Goal: Task Accomplishment & Management: Manage account settings

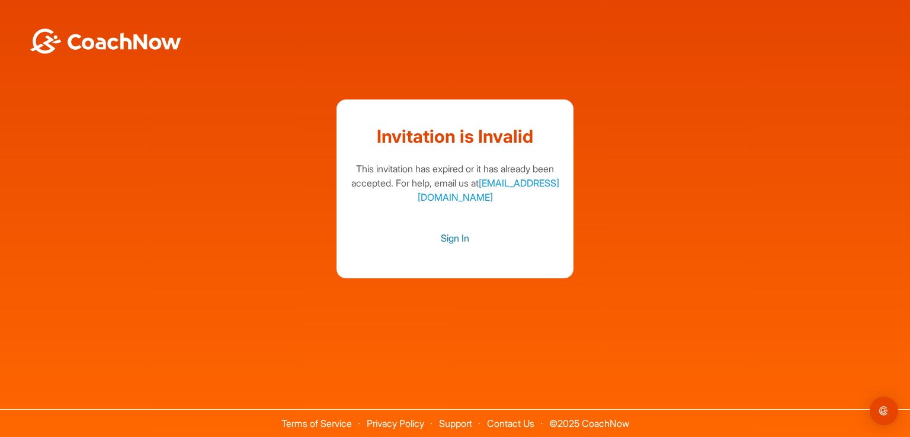
click at [452, 240] on link "Sign In" at bounding box center [454, 238] width 213 height 15
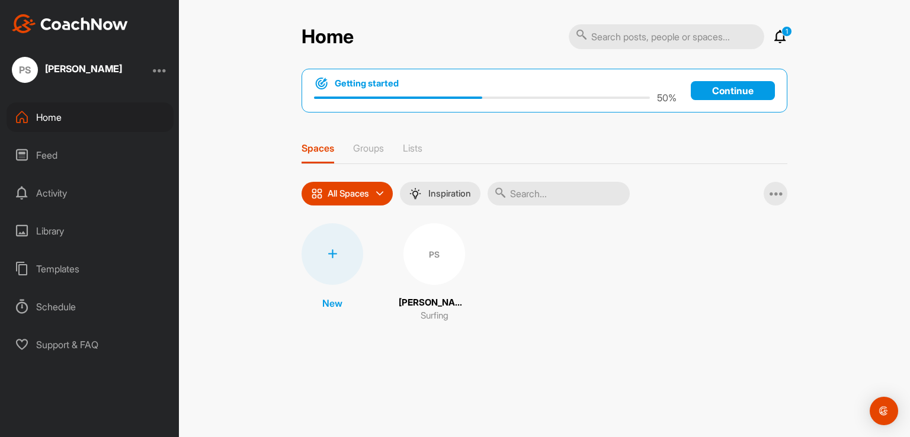
click at [48, 165] on div "Feed" at bounding box center [90, 155] width 167 height 30
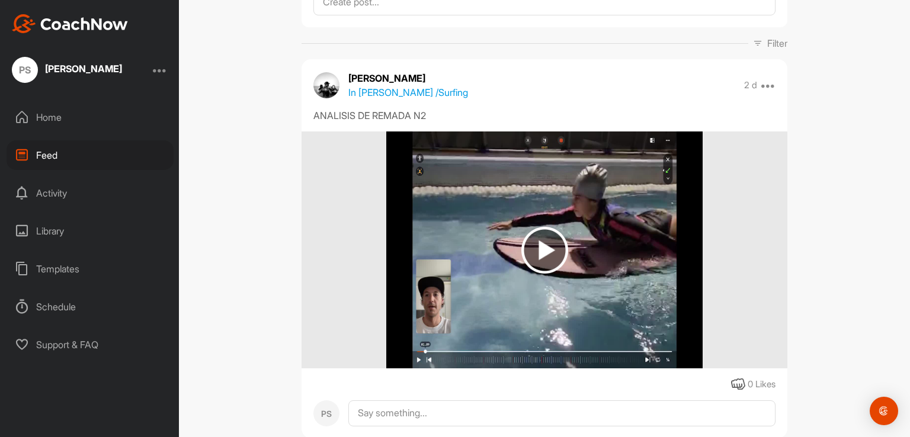
scroll to position [184, 0]
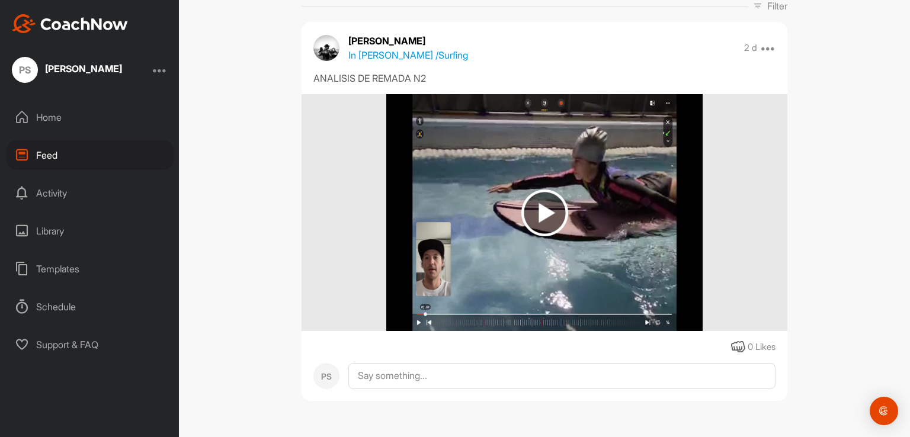
click at [79, 72] on div "[PERSON_NAME]" at bounding box center [83, 68] width 77 height 9
click at [164, 68] on div at bounding box center [160, 70] width 14 height 14
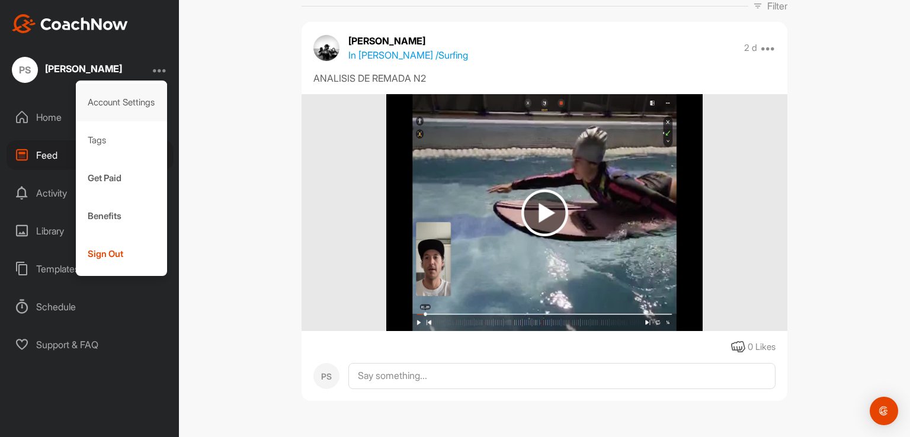
click at [119, 108] on div "Account Settings" at bounding box center [122, 103] width 92 height 38
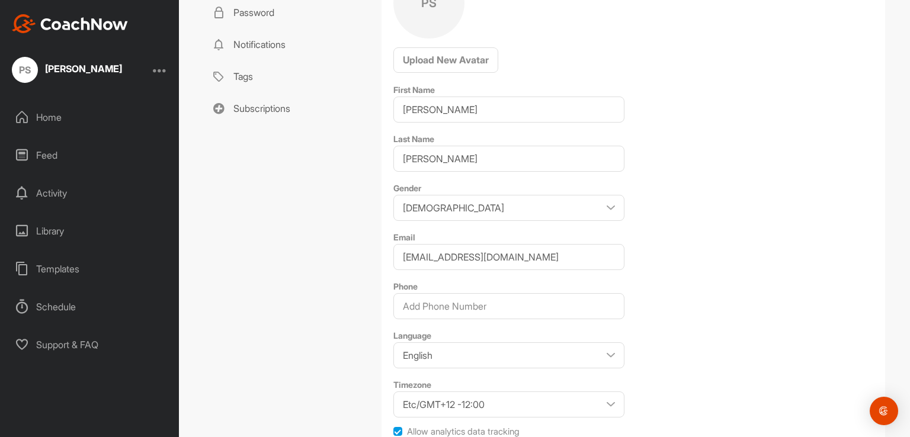
scroll to position [237, 0]
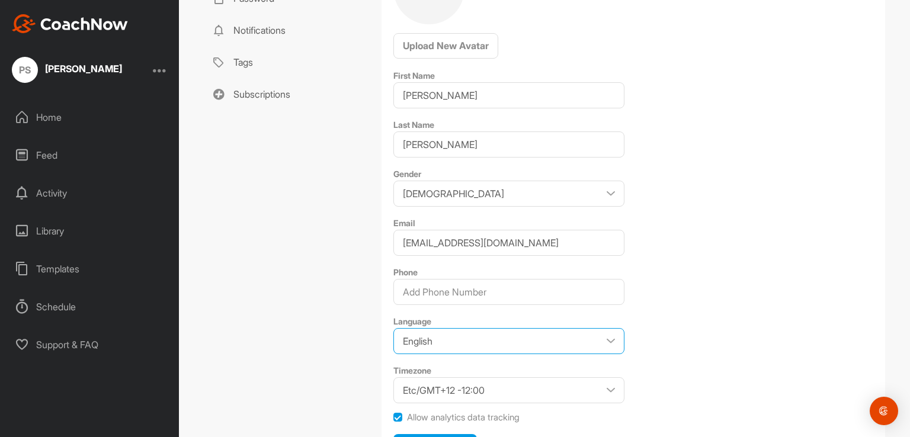
click at [593, 339] on select "English Japanese" at bounding box center [508, 341] width 231 height 26
click at [730, 343] on div "Profile PS Upload New Avatar First Name [PERSON_NAME] Last Name [PERSON_NAME] G…" at bounding box center [634, 195] width 504 height 554
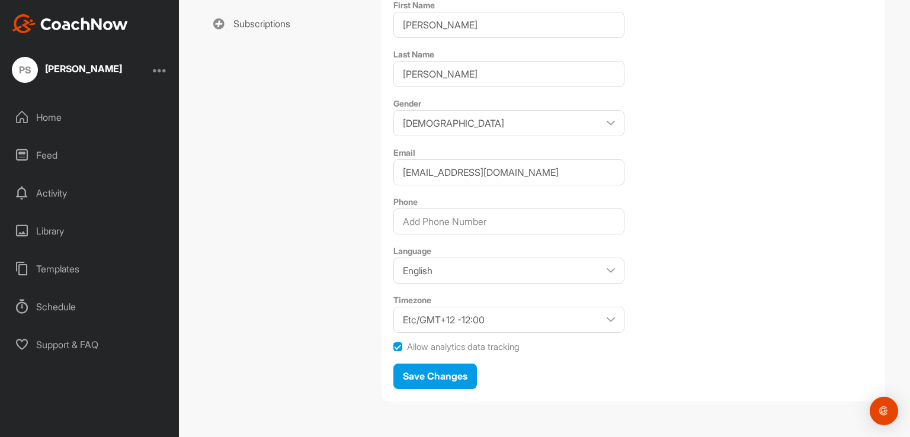
scroll to position [0, 0]
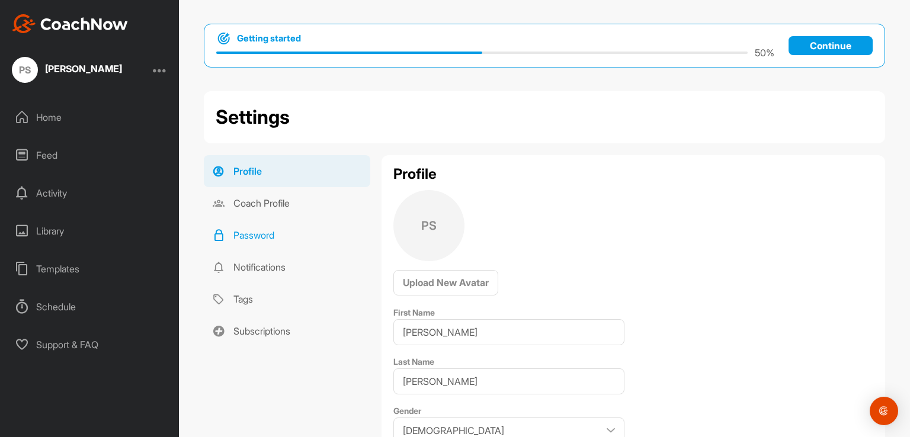
click at [260, 232] on link "Password" at bounding box center [287, 235] width 167 height 32
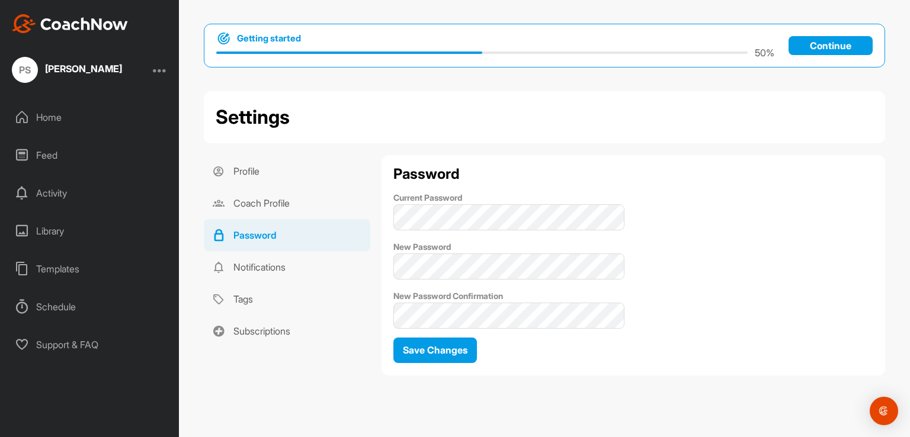
click at [44, 158] on div "Feed" at bounding box center [90, 155] width 167 height 30
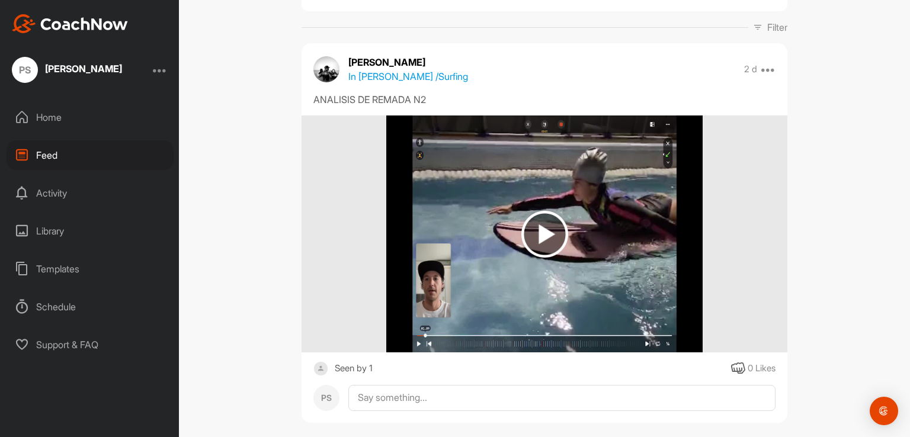
scroll to position [184, 0]
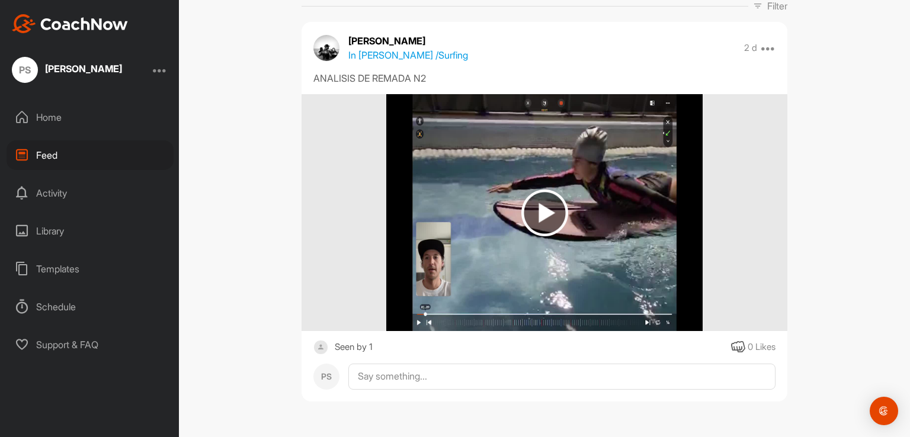
click at [409, 325] on img at bounding box center [544, 212] width 316 height 237
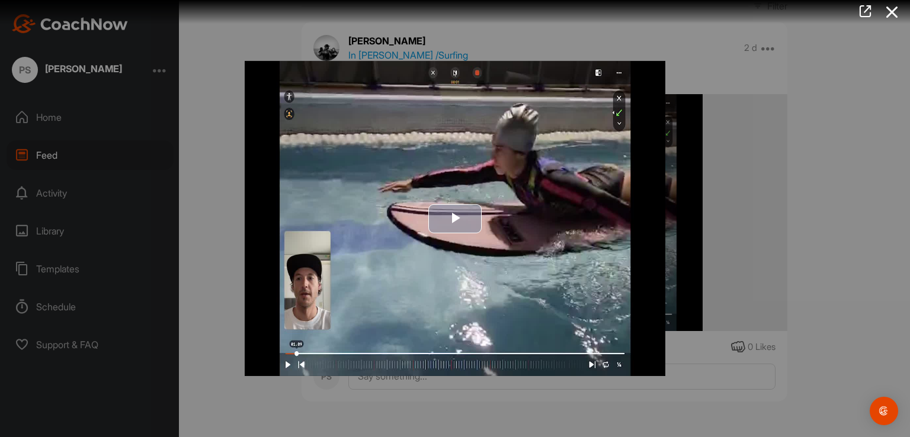
click at [455, 219] on span "Video Player" at bounding box center [455, 219] width 0 height 0
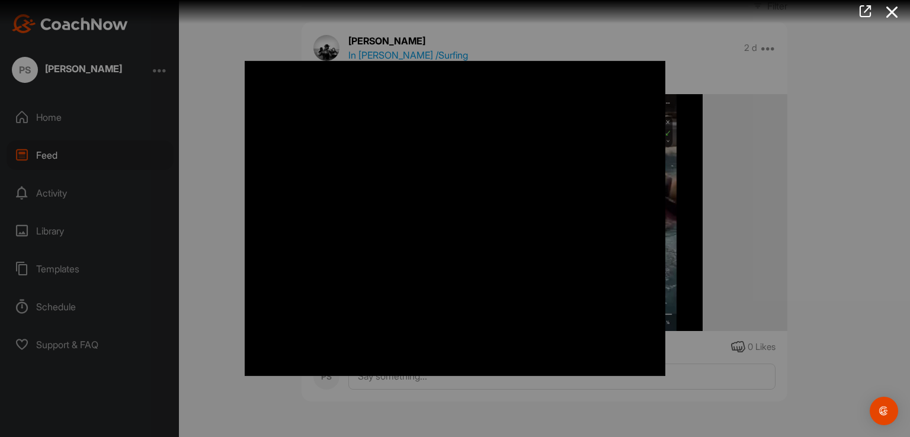
click at [832, 242] on div at bounding box center [455, 218] width 910 height 437
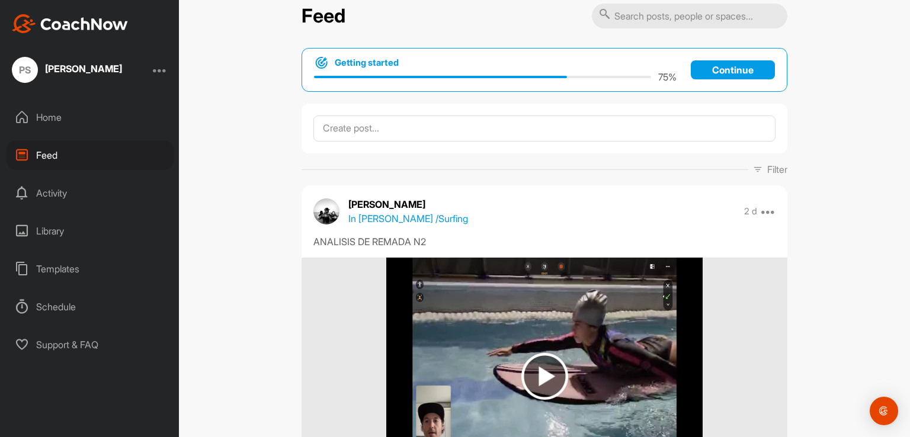
scroll to position [0, 0]
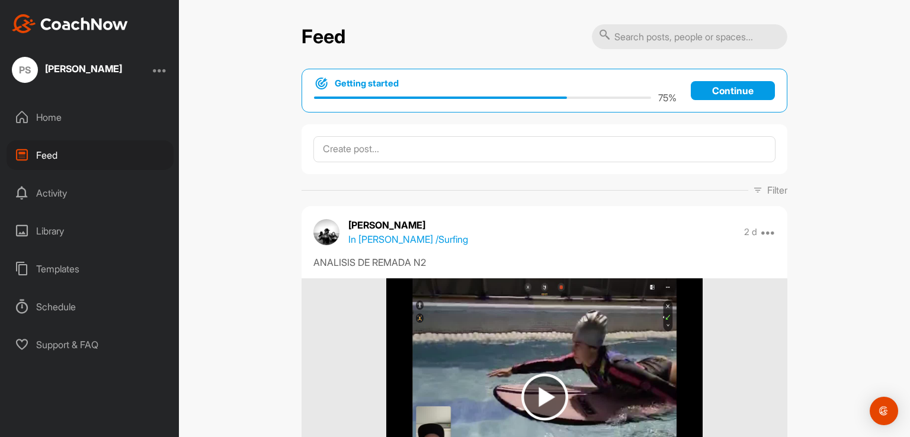
click at [72, 199] on div "Activity" at bounding box center [90, 193] width 167 height 30
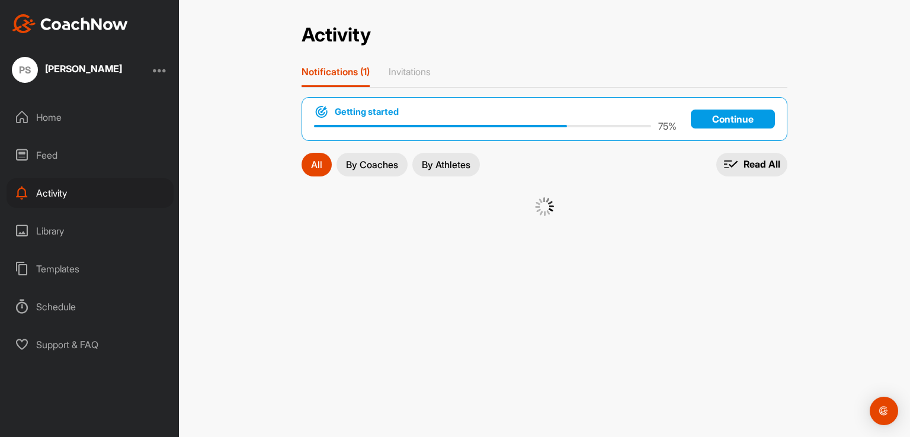
click at [58, 156] on div "Feed" at bounding box center [90, 155] width 167 height 30
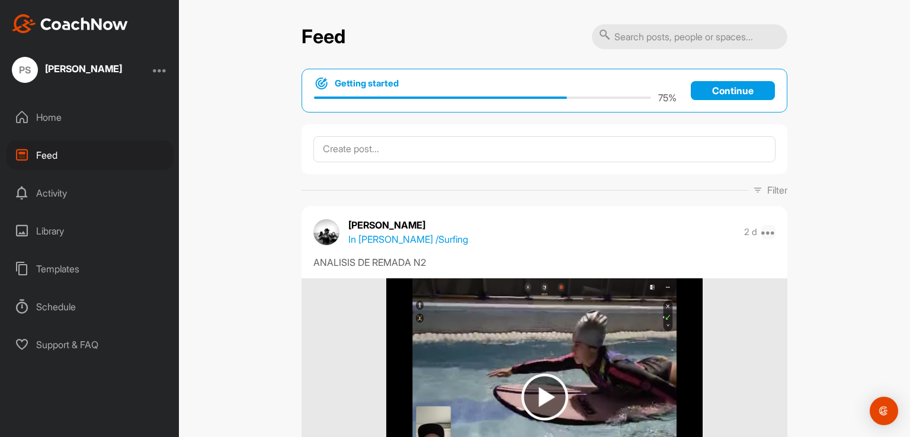
click at [766, 231] on icon at bounding box center [768, 232] width 14 height 14
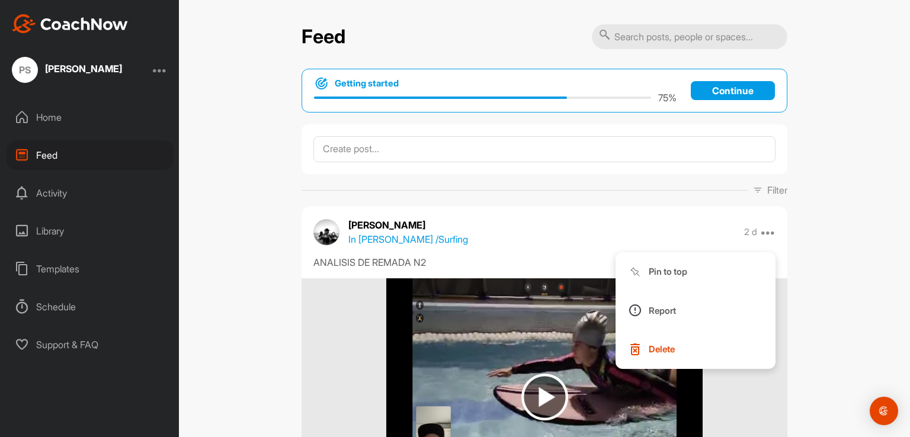
click at [851, 273] on div "Feed Getting started 75 % Continue Filter Media Type Images Videos Notes Audio …" at bounding box center [544, 218] width 731 height 437
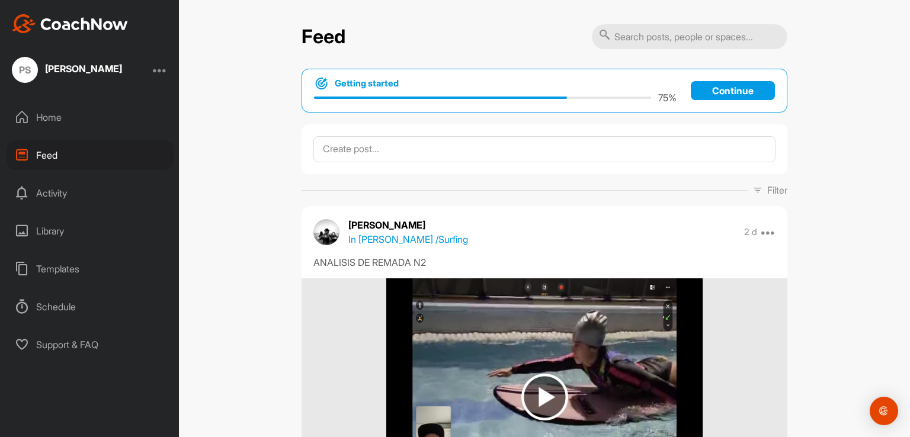
click at [719, 95] on p "Continue" at bounding box center [733, 90] width 84 height 19
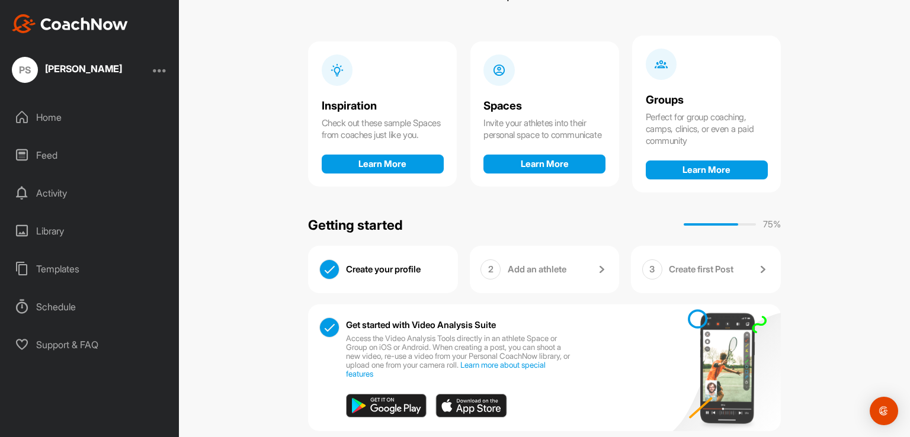
scroll to position [111, 0]
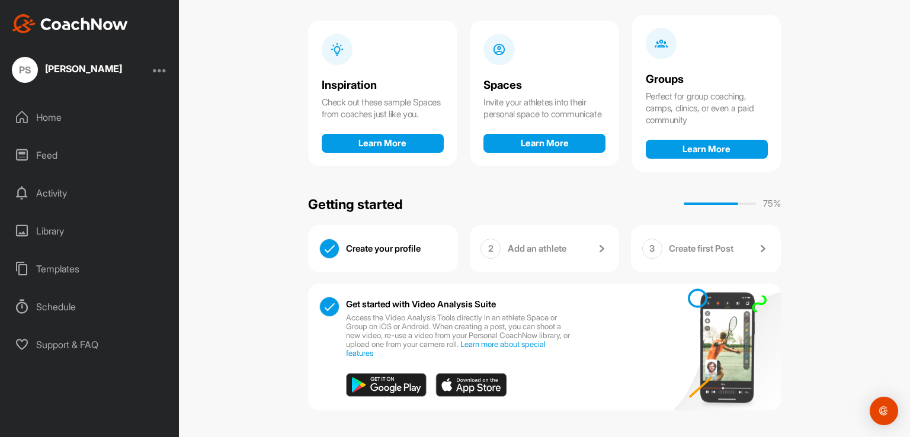
click at [545, 258] on link "Add an athlete" at bounding box center [558, 249] width 101 height 21
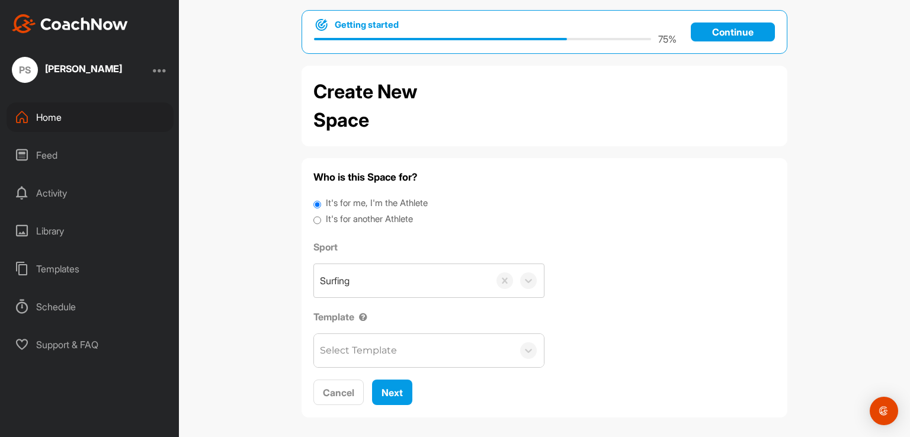
scroll to position [21, 0]
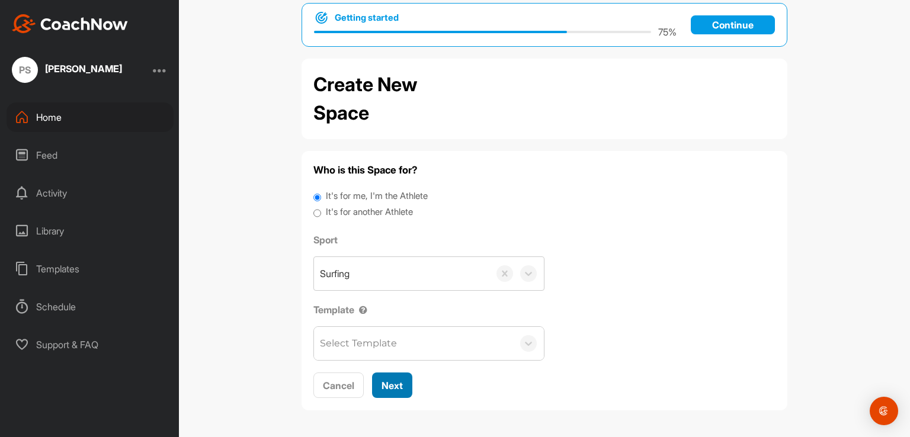
click at [382, 380] on span "Next" at bounding box center [392, 386] width 21 height 12
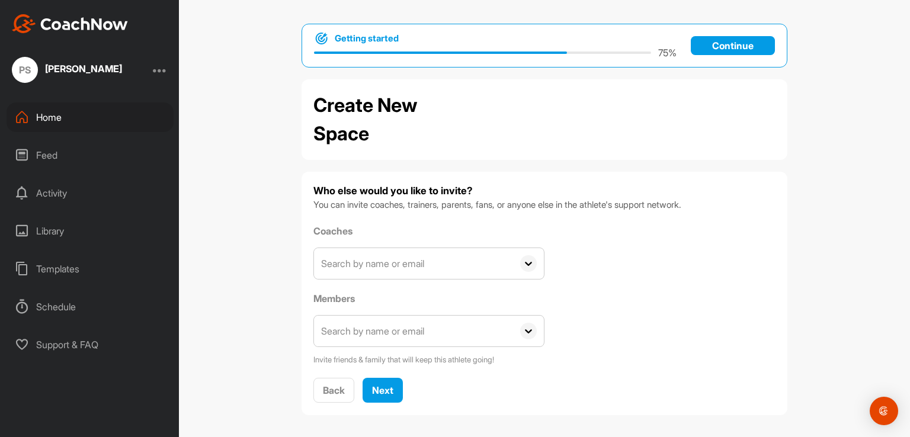
click at [394, 267] on input "text" at bounding box center [413, 263] width 199 height 31
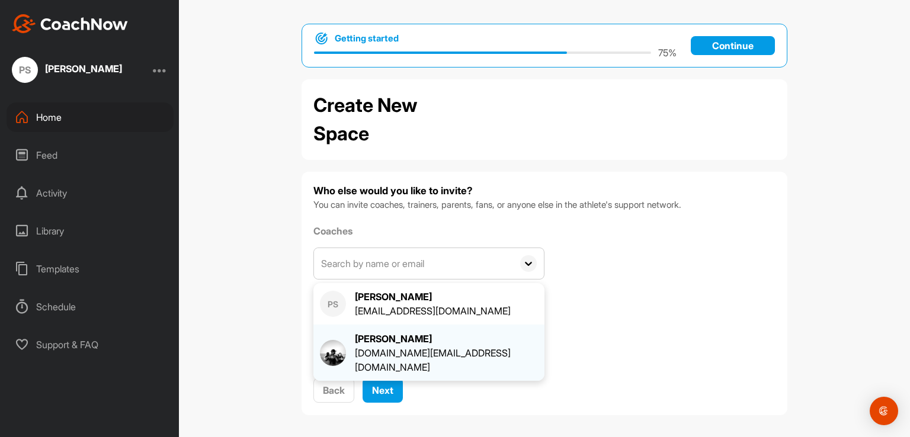
click at [346, 344] on div "RO BASSETTO robassetto.surf@gmail.com" at bounding box center [429, 353] width 218 height 43
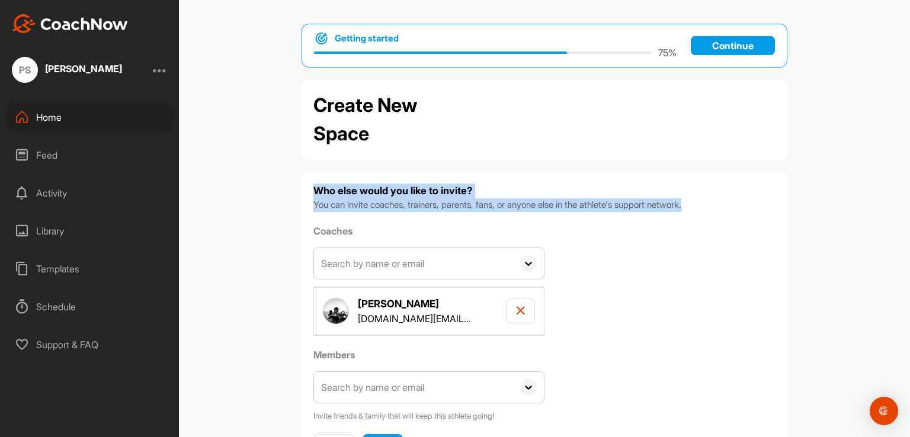
drag, startPoint x: 307, startPoint y: 185, endPoint x: 714, endPoint y: 210, distance: 407.9
click at [714, 210] on div "Who else would you like to invite? You can invite coaches, trainers, parents, f…" at bounding box center [545, 322] width 486 height 300
copy div "Who else would you like to invite? You can invite coaches, trainers, parents, f…"
click at [517, 313] on icon "button" at bounding box center [520, 310] width 9 height 9
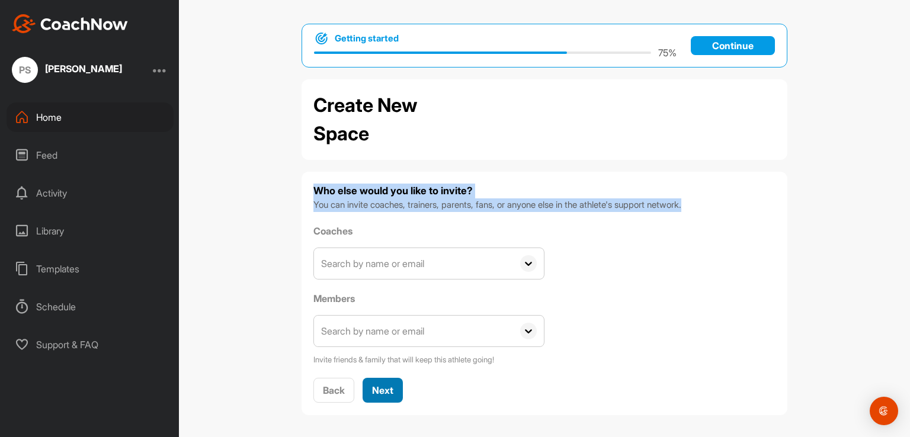
click at [375, 388] on span "Next" at bounding box center [382, 391] width 21 height 12
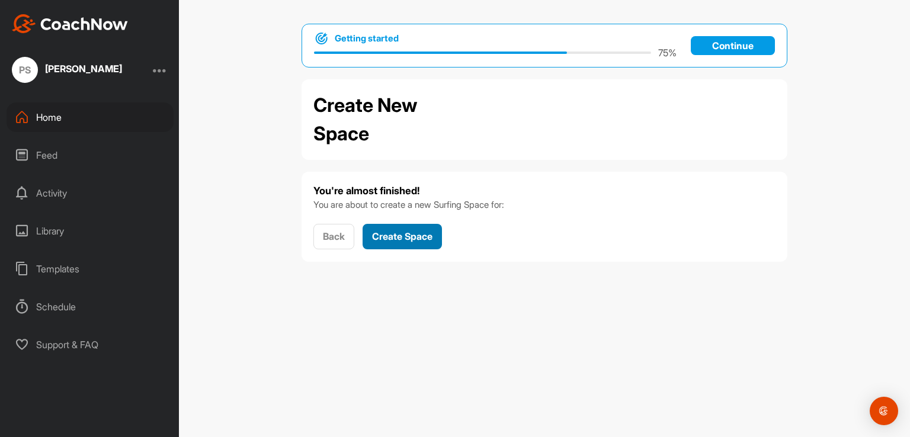
click at [430, 240] on span "Create Space" at bounding box center [402, 237] width 60 height 12
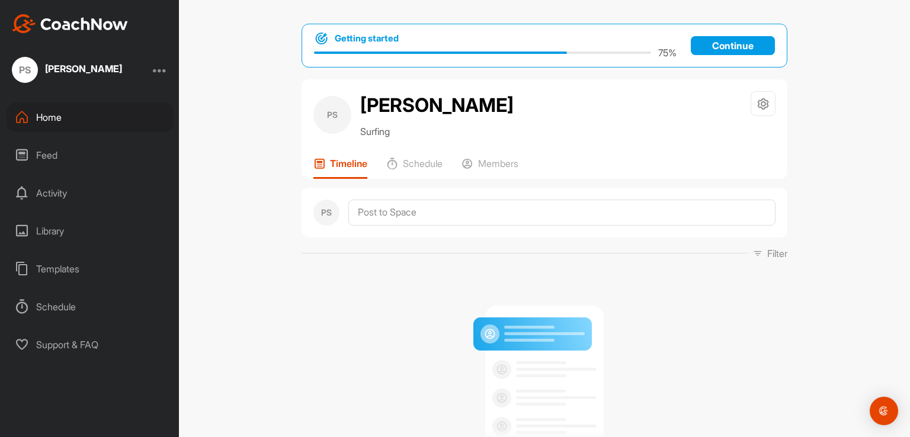
click at [410, 155] on div "PS Pablo Sanchez Surfing Space Settings Your Notifications Timeline Schedule Me…" at bounding box center [545, 129] width 486 height 100
click at [411, 159] on p "Schedule" at bounding box center [423, 164] width 40 height 12
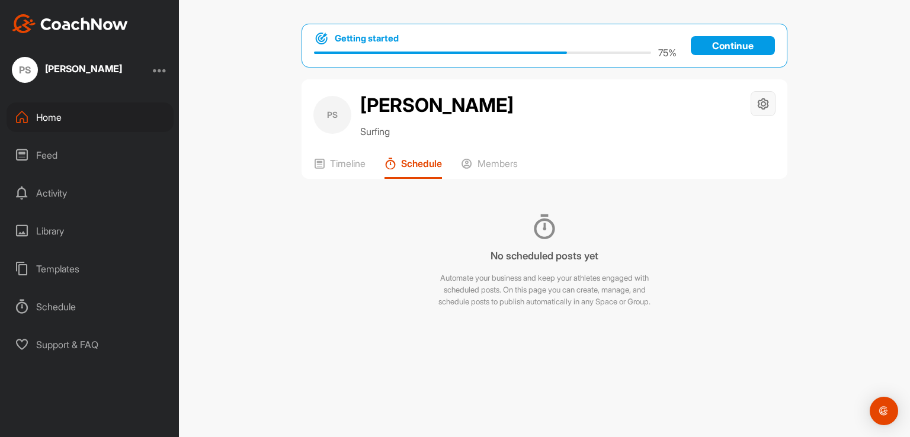
click at [765, 103] on icon at bounding box center [764, 104] width 14 height 14
click at [737, 139] on li "Space Settings" at bounding box center [728, 138] width 97 height 38
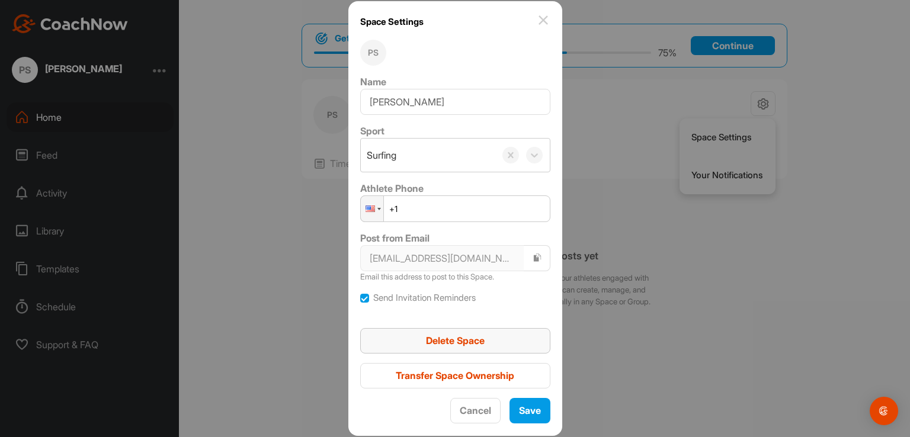
click at [491, 348] on button "Delete Space" at bounding box center [455, 340] width 190 height 25
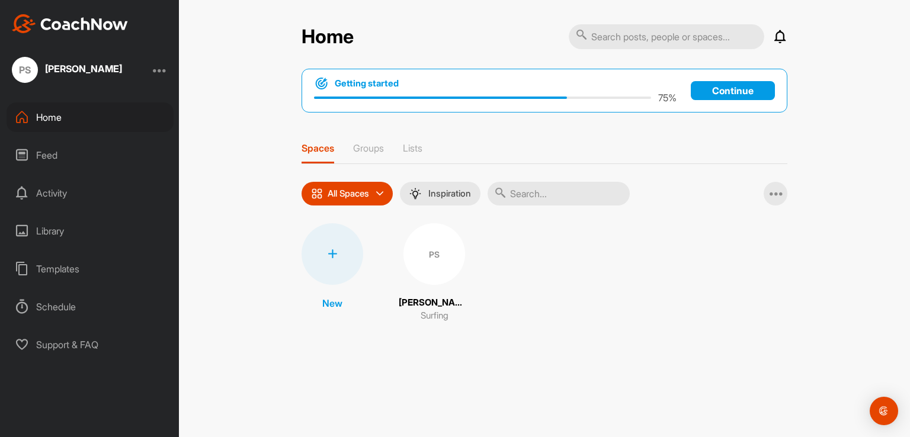
click at [434, 269] on div "PS" at bounding box center [435, 254] width 62 height 62
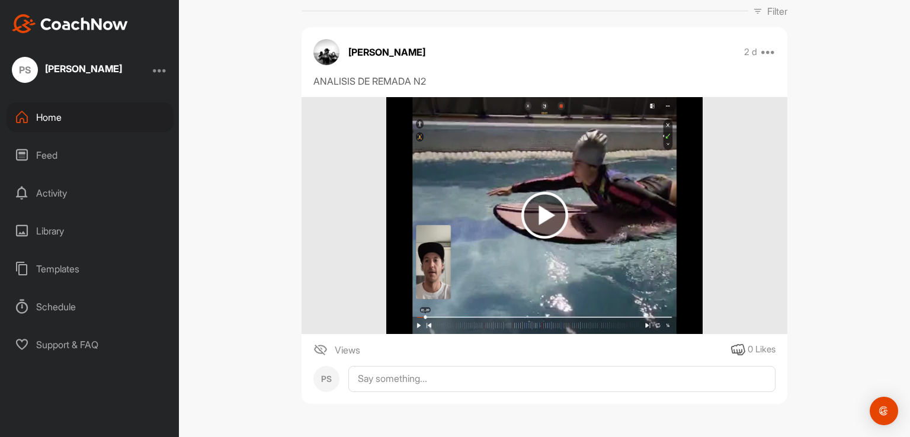
scroll to position [244, 0]
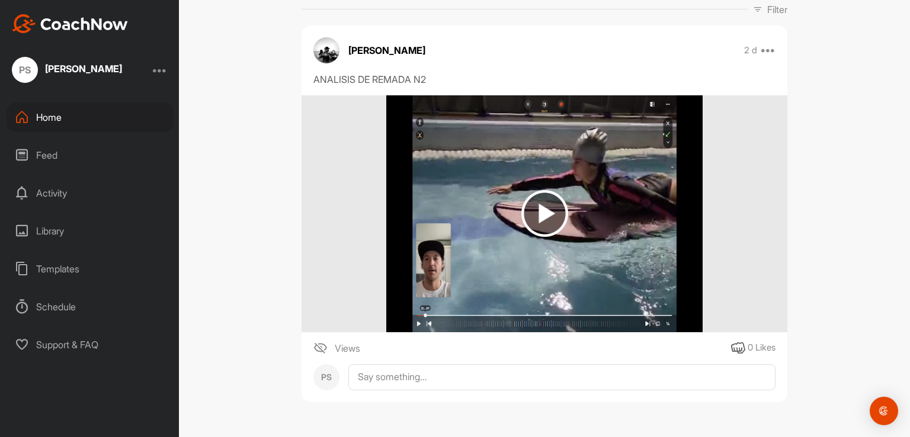
click at [348, 349] on span "Views" at bounding box center [347, 348] width 25 height 14
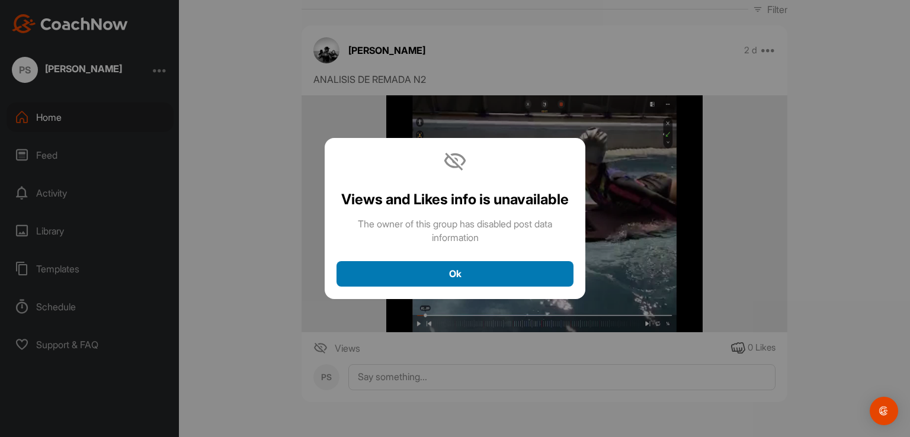
click at [463, 271] on div "Ok" at bounding box center [455, 274] width 218 height 14
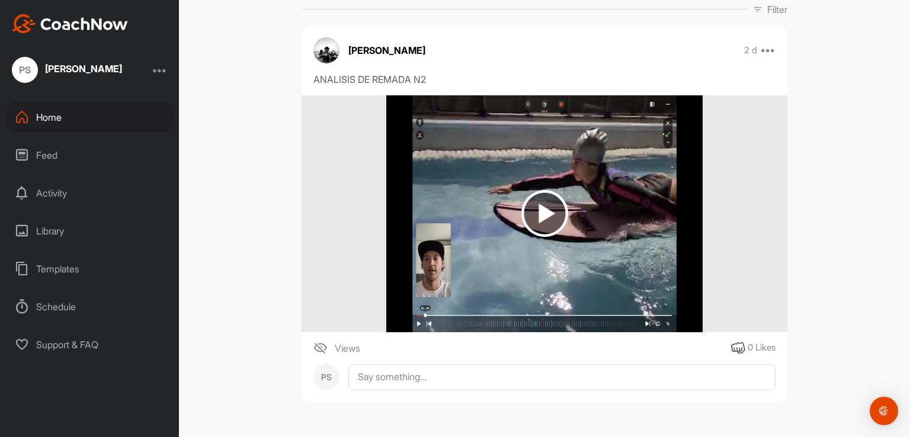
scroll to position [126, 0]
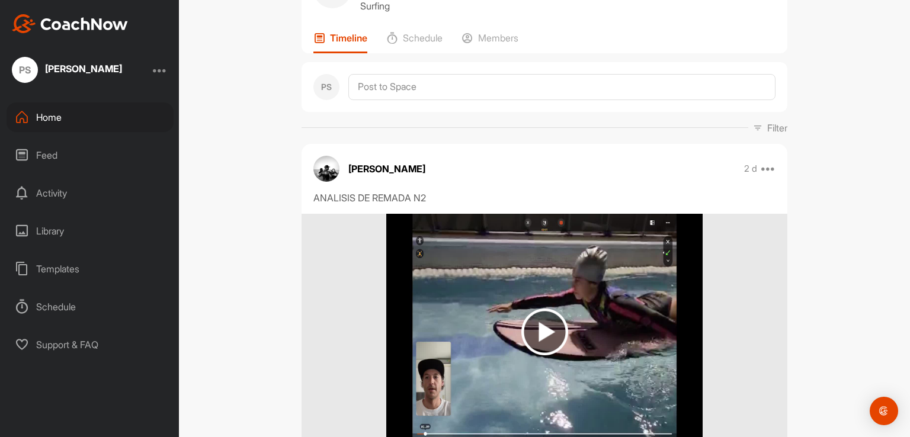
click at [768, 175] on div "RO BASSETTO 2 d Pin to top Report Delete" at bounding box center [545, 169] width 486 height 26
click at [768, 169] on icon at bounding box center [768, 169] width 14 height 14
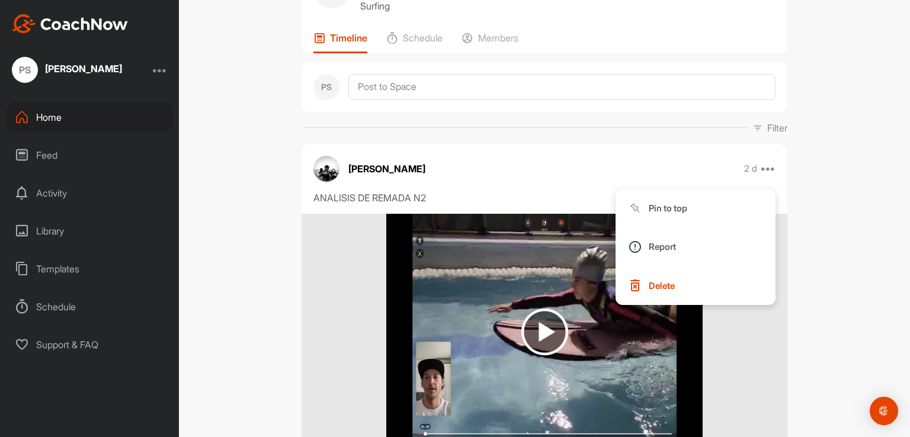
click at [242, 263] on div "Getting started 75 % Continue PS Pablo Sanchez Surfing Space Settings Your Noti…" at bounding box center [544, 218] width 731 height 437
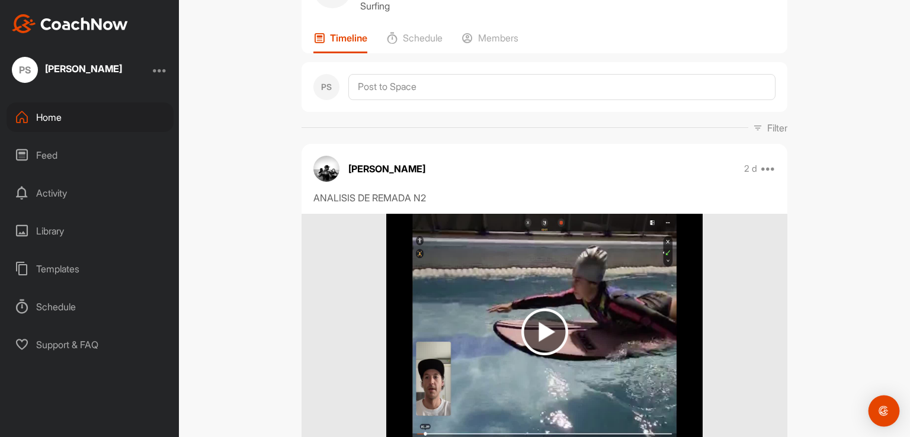
click at [881, 412] on img "Open Intercom Messenger" at bounding box center [883, 411] width 15 height 15
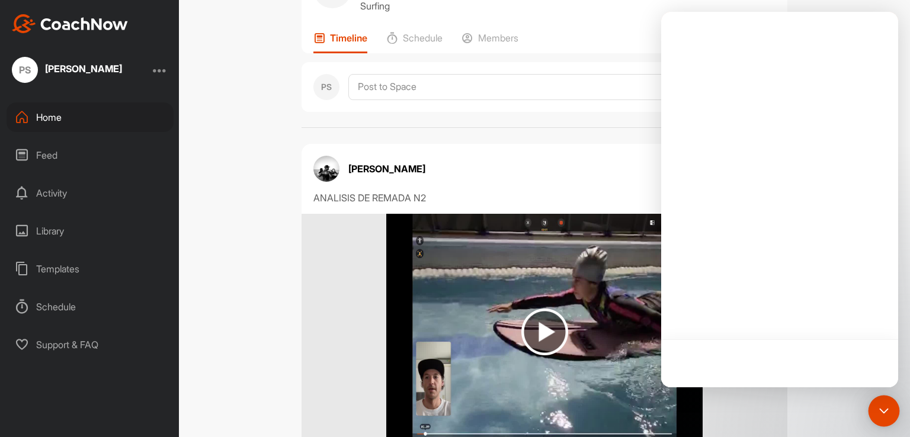
scroll to position [0, 0]
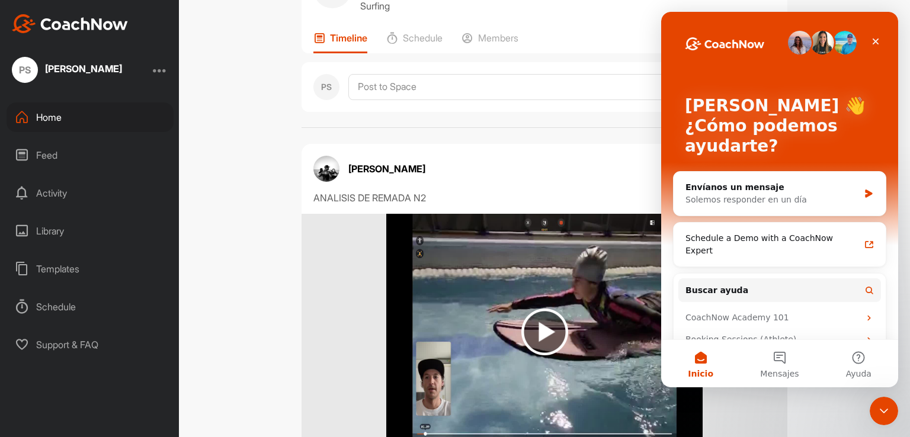
click at [225, 282] on div "Getting started 75 % Continue PS Pablo Sanchez Surfing Space Settings Your Noti…" at bounding box center [544, 218] width 731 height 437
click at [878, 43] on icon "Cerrar" at bounding box center [875, 41] width 9 height 9
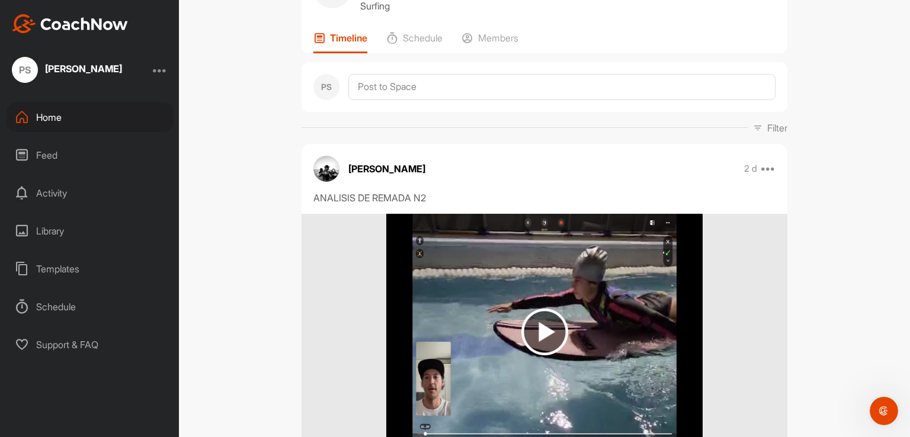
click at [45, 152] on div "Feed" at bounding box center [90, 155] width 167 height 30
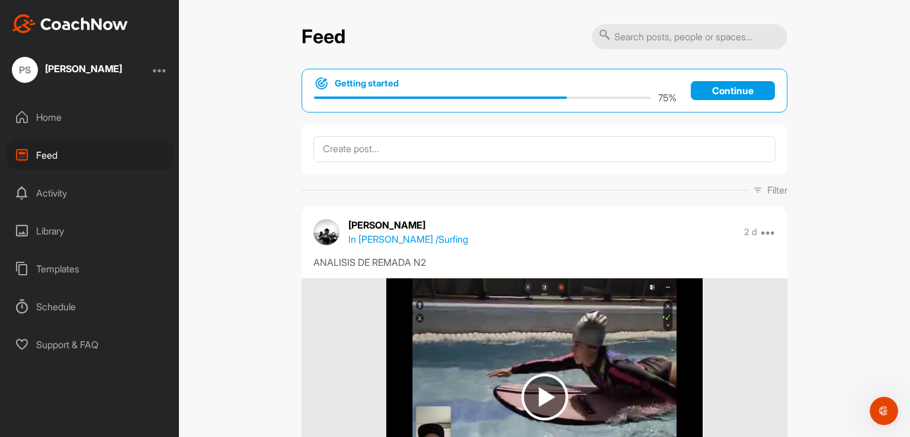
click at [62, 193] on div "Activity" at bounding box center [90, 193] width 167 height 30
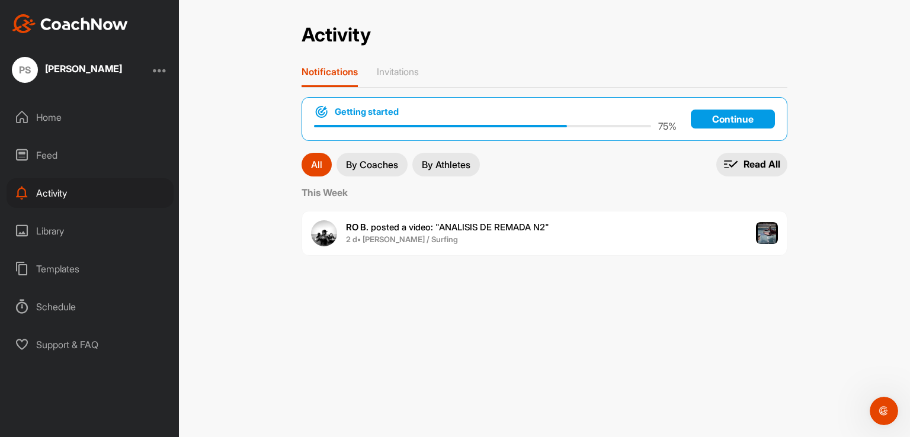
click at [476, 231] on span "RO B. posted a video : " ANALISIS DE REMADA N2 "" at bounding box center [447, 227] width 203 height 11
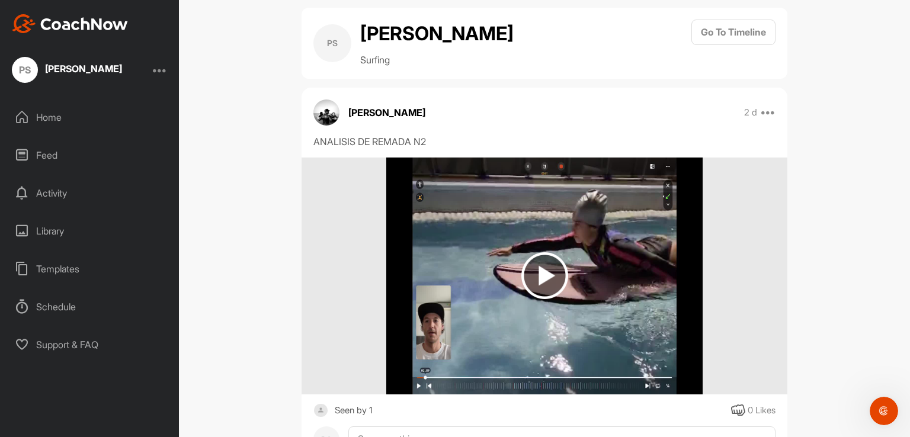
scroll to position [135, 0]
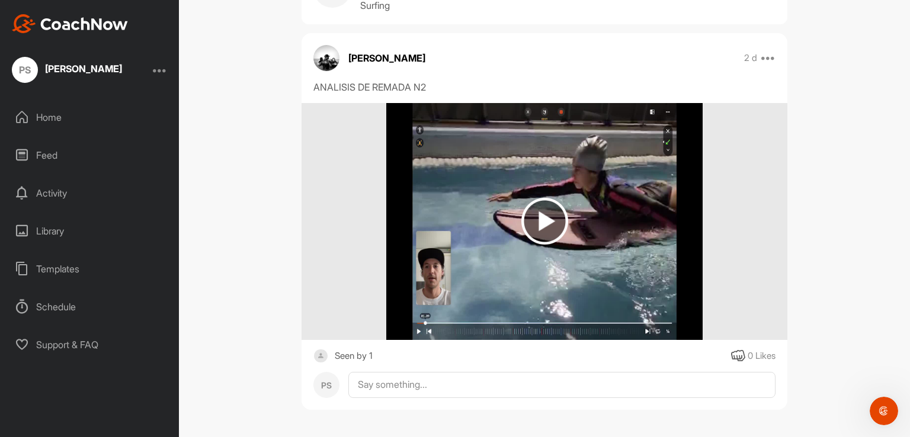
click at [55, 229] on div "Library" at bounding box center [90, 231] width 167 height 30
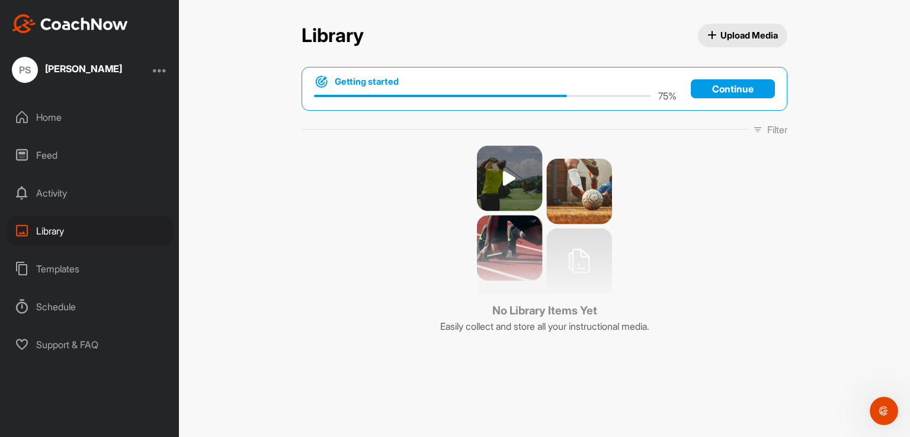
click at [85, 268] on div "Templates" at bounding box center [90, 269] width 167 height 30
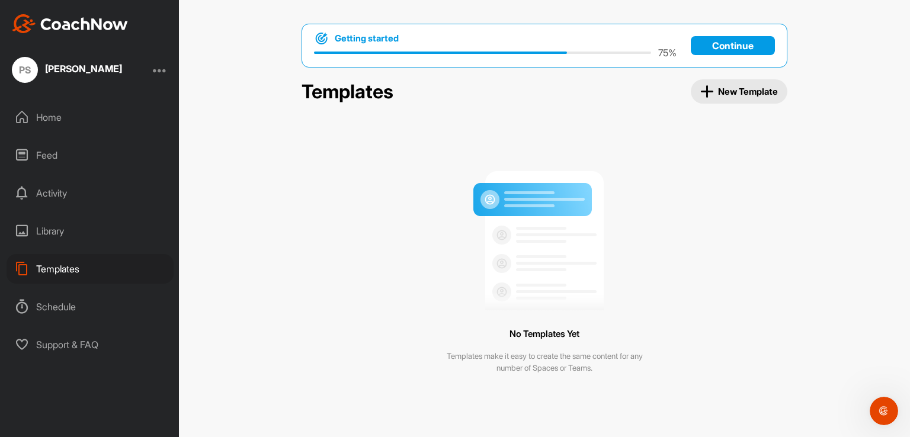
click at [44, 308] on div "Schedule" at bounding box center [90, 307] width 167 height 30
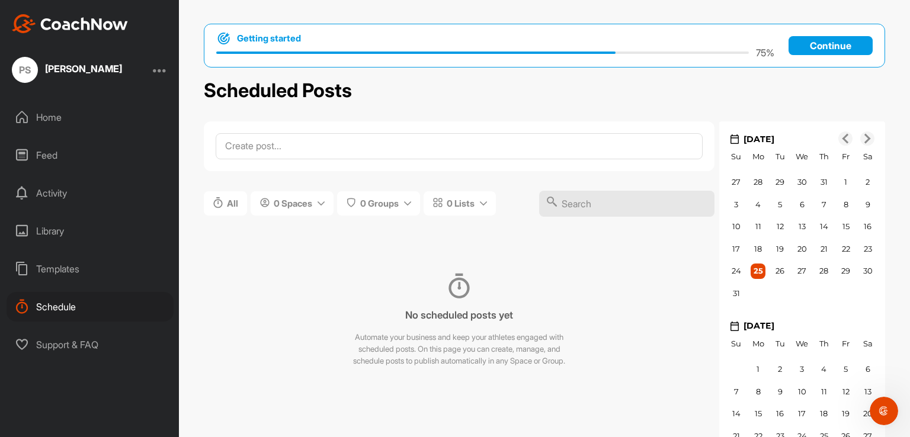
click at [152, 69] on div "PS Pablo Sanchez" at bounding box center [89, 70] width 179 height 26
click at [156, 71] on div "PS Pablo Sanchez" at bounding box center [89, 70] width 179 height 26
click at [161, 69] on div at bounding box center [160, 70] width 14 height 14
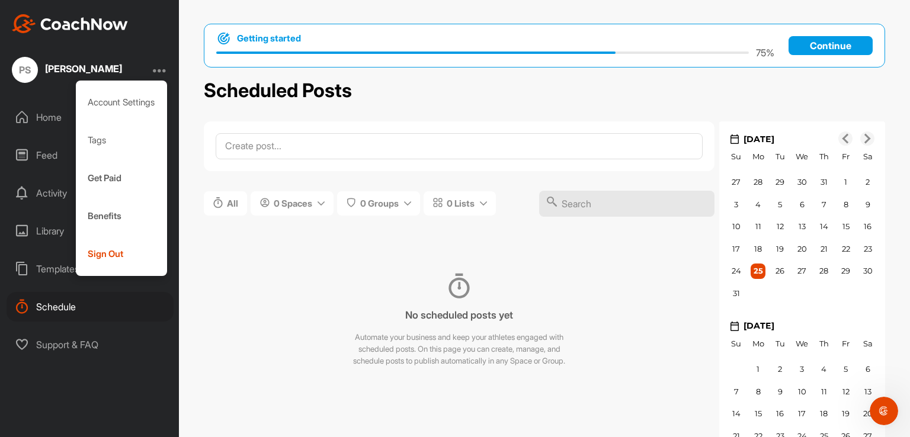
click at [212, 328] on div "No scheduled posts yet Automate your business and keep your athletes engaged wi…" at bounding box center [459, 320] width 511 height 147
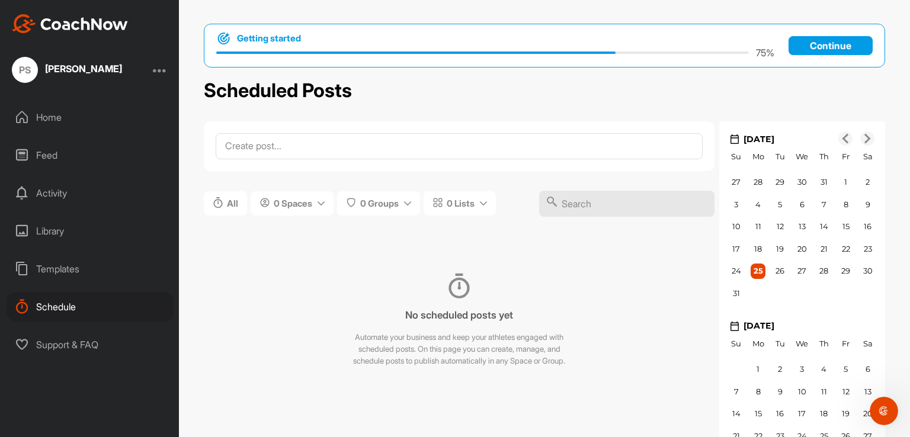
click at [47, 162] on div "Feed" at bounding box center [90, 155] width 167 height 30
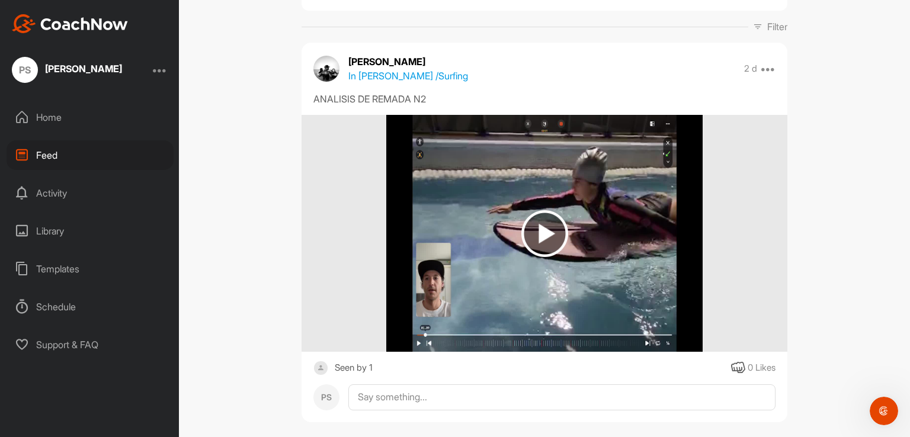
scroll to position [184, 0]
